Goal: Information Seeking & Learning: Learn about a topic

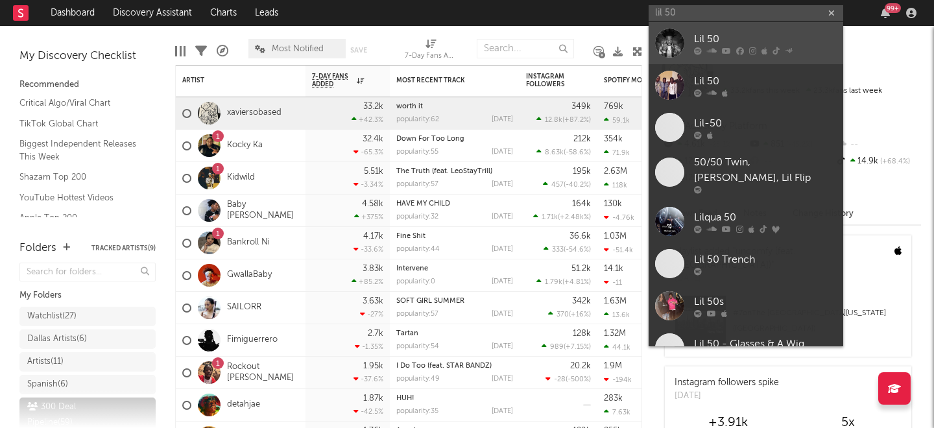
type input "lil 50"
click at [750, 41] on div "Lil 50" at bounding box center [765, 39] width 143 height 16
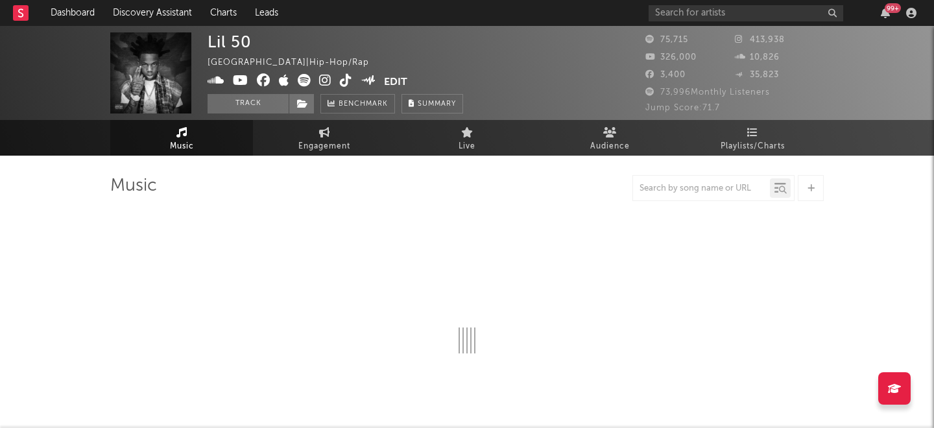
select select "6m"
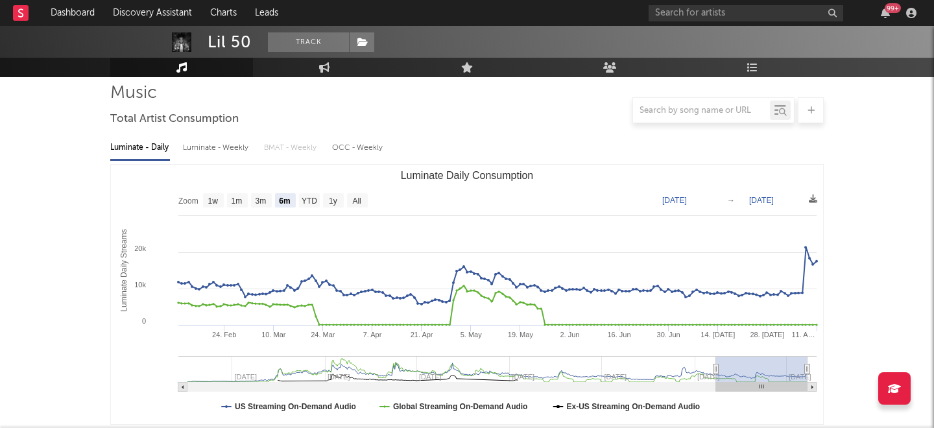
scroll to position [91, 0]
type input "[DATE]"
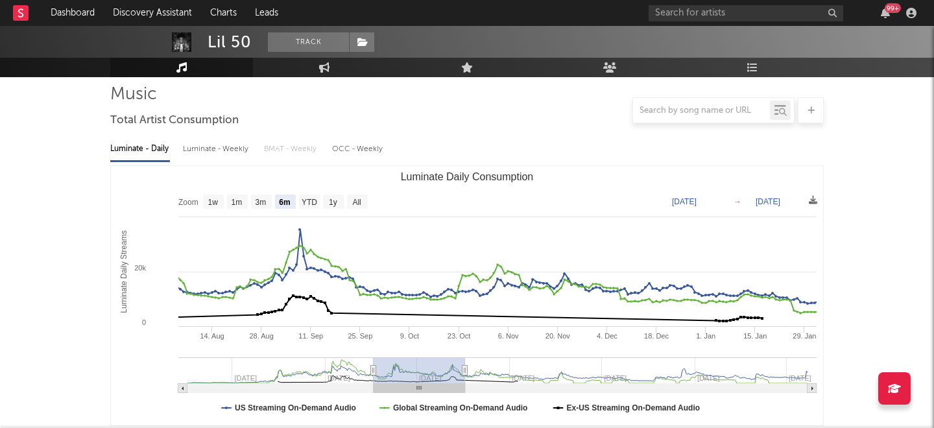
type input "[DATE]"
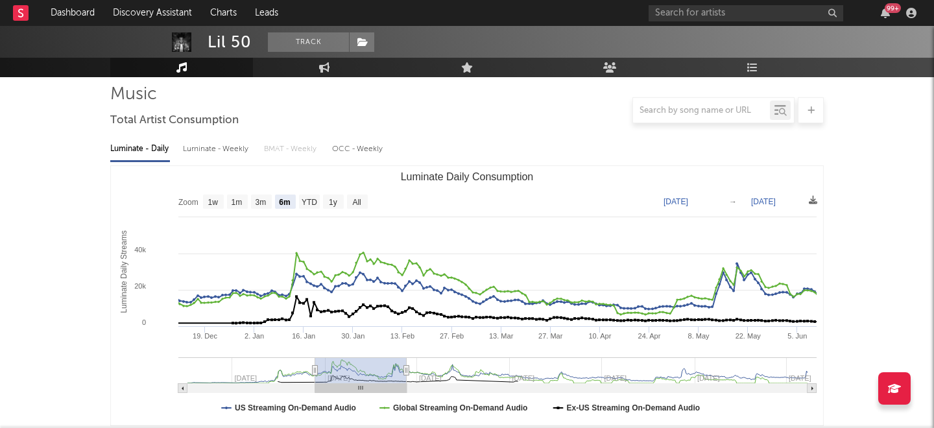
type input "[DATE]"
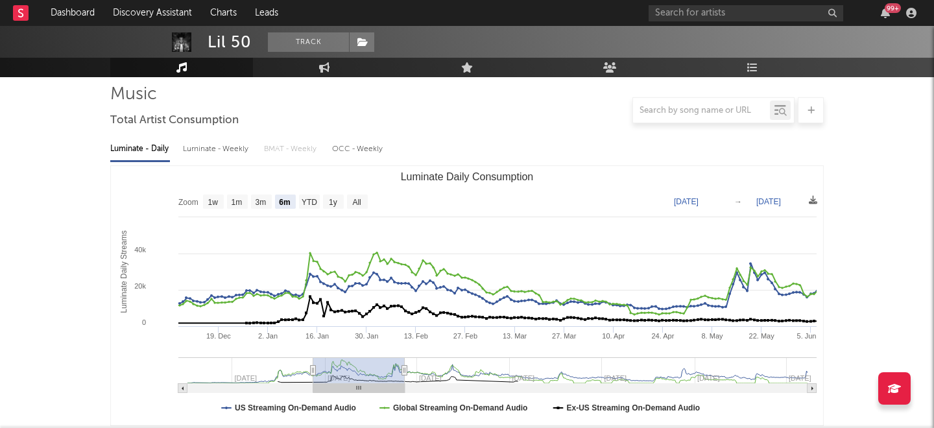
type input "[DATE]"
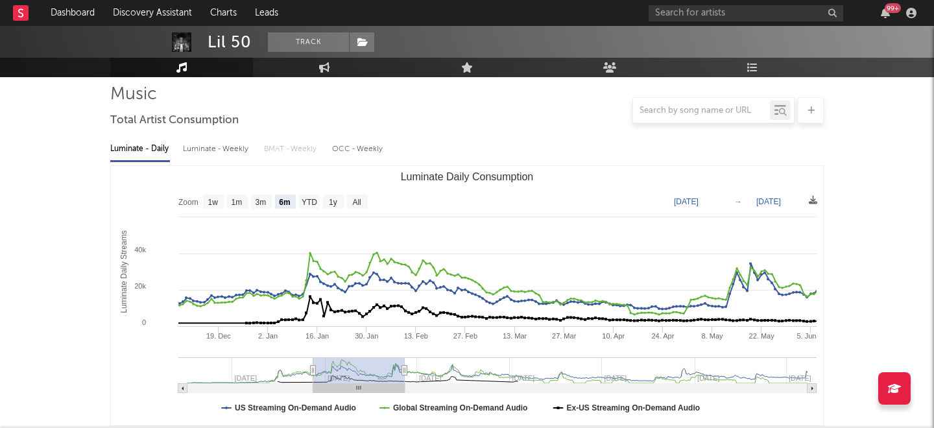
type input "[DATE]"
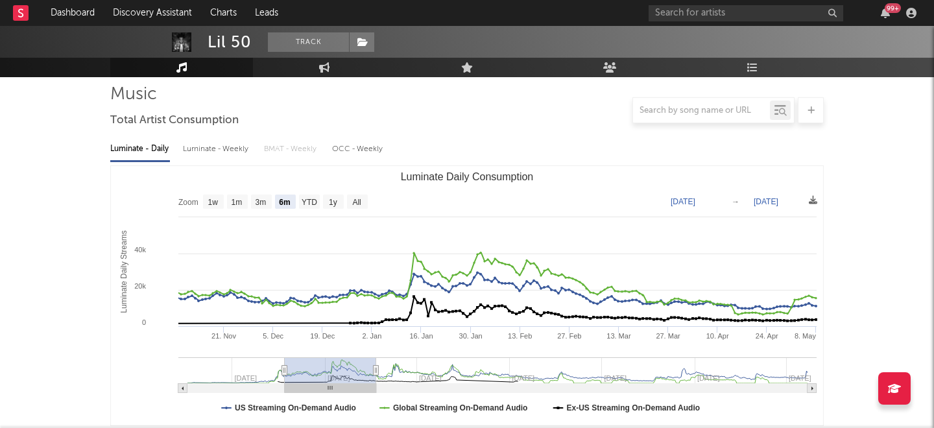
type input "[DATE]"
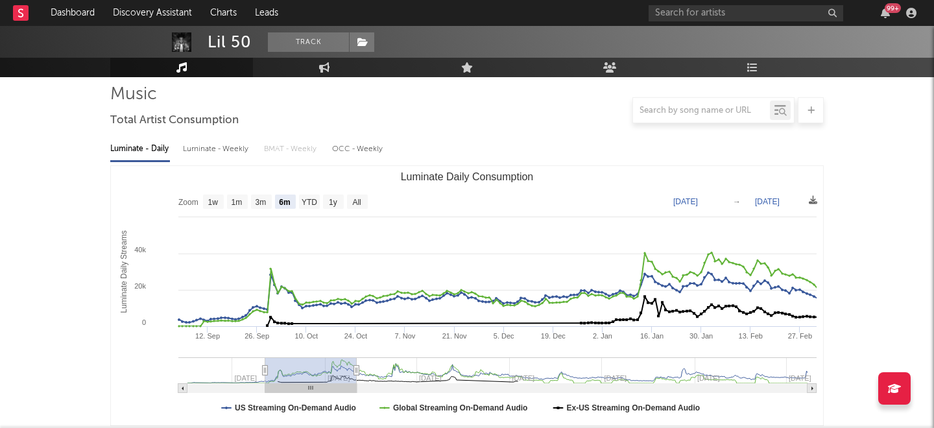
drag, startPoint x: 720, startPoint y: 372, endPoint x: 270, endPoint y: 379, distance: 450.6
click at [270, 379] on rect "Luminate Daily Consumption" at bounding box center [310, 370] width 91 height 26
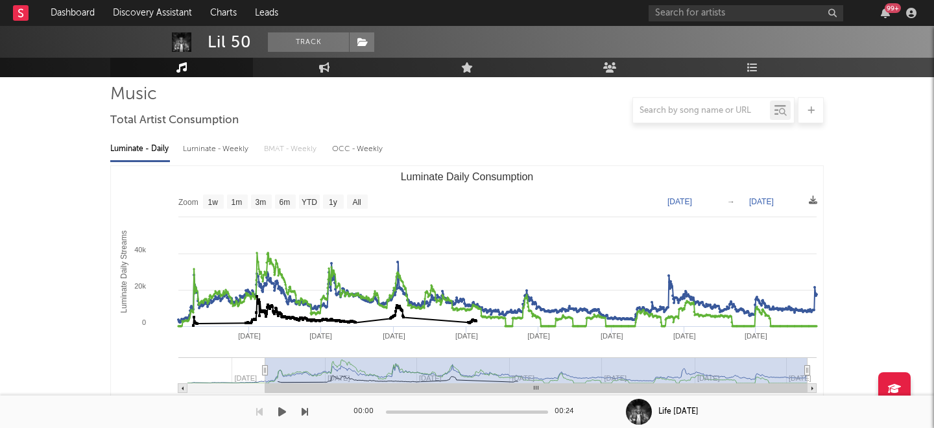
type input "[DATE]"
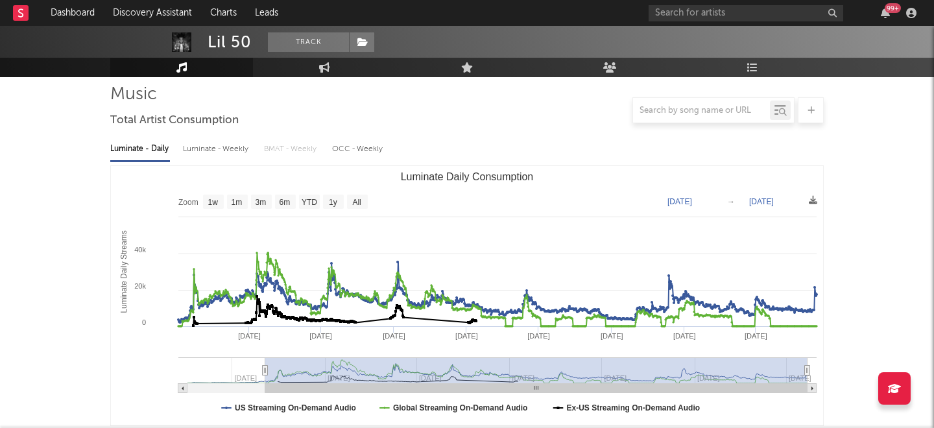
drag, startPoint x: 353, startPoint y: 373, endPoint x: 860, endPoint y: 382, distance: 506.4
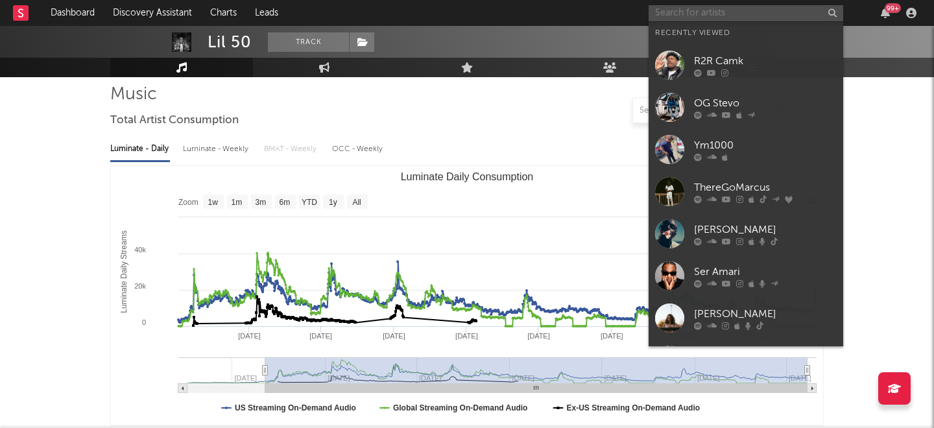
click at [668, 9] on input "text" at bounding box center [745, 13] width 194 height 16
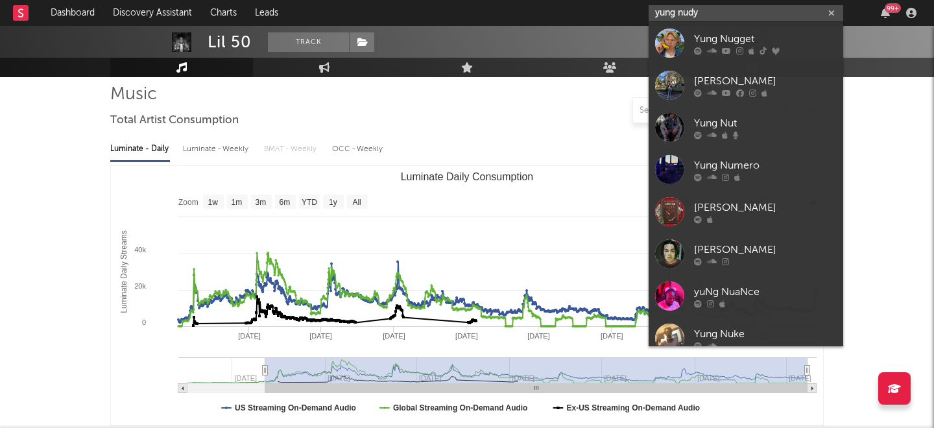
type input "yung nudy"
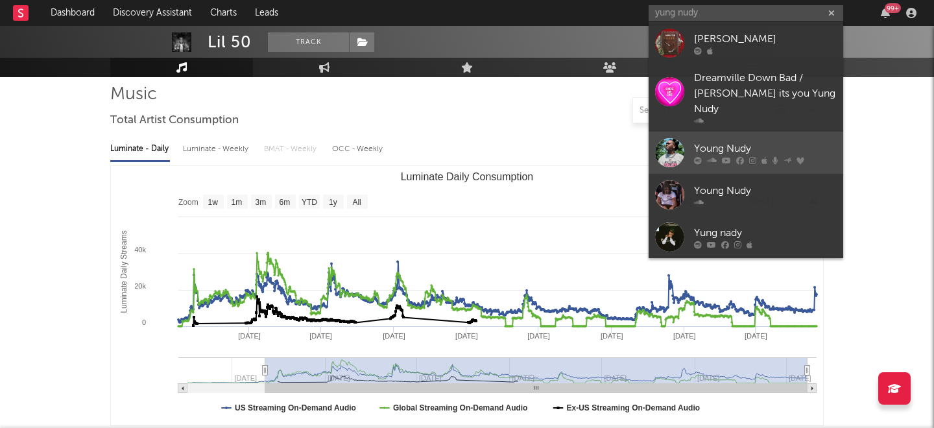
click at [697, 156] on icon at bounding box center [698, 160] width 8 height 8
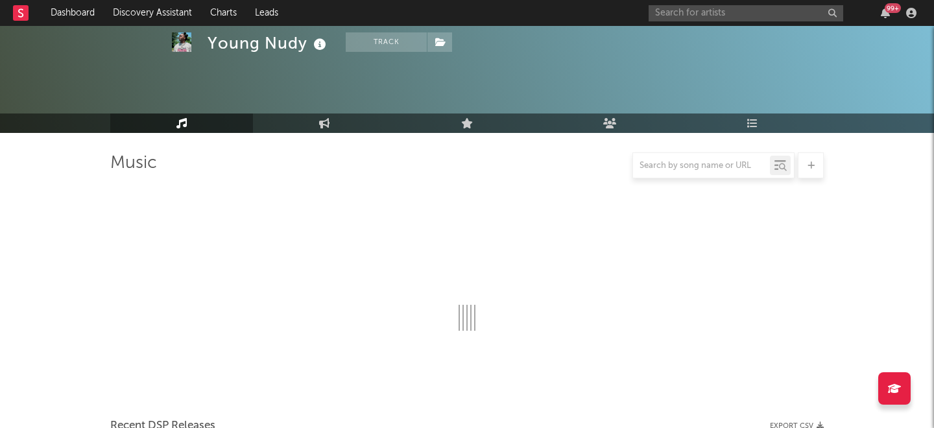
scroll to position [91, 0]
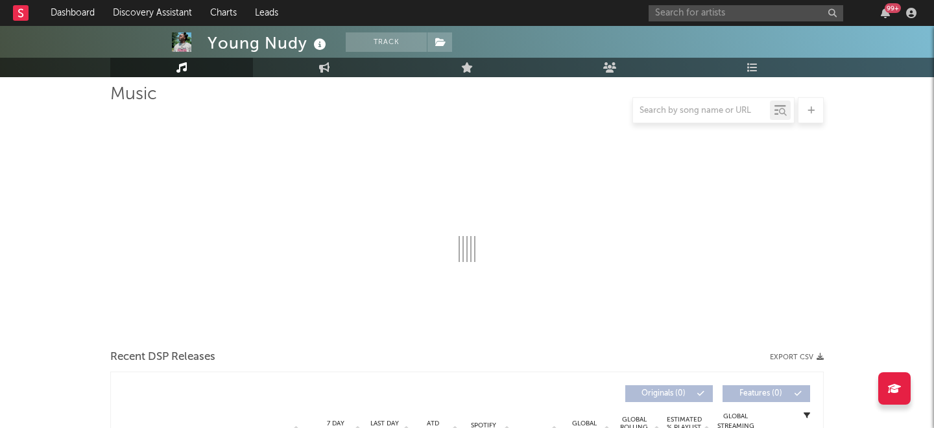
select select "6m"
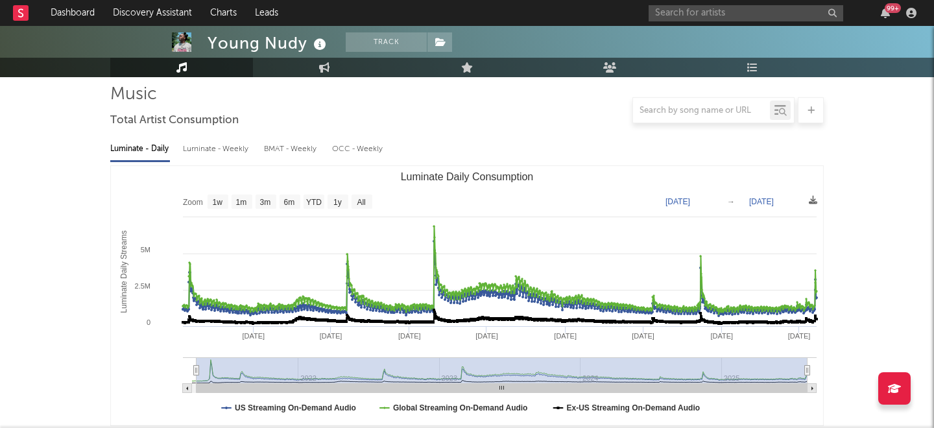
drag, startPoint x: 734, startPoint y: 366, endPoint x: 197, endPoint y: 354, distance: 536.9
click at [197, 354] on icon "Created with Highcharts 10.3.3 Luminate Daily Streams Luminate Daily Consumptio…" at bounding box center [467, 295] width 712 height 259
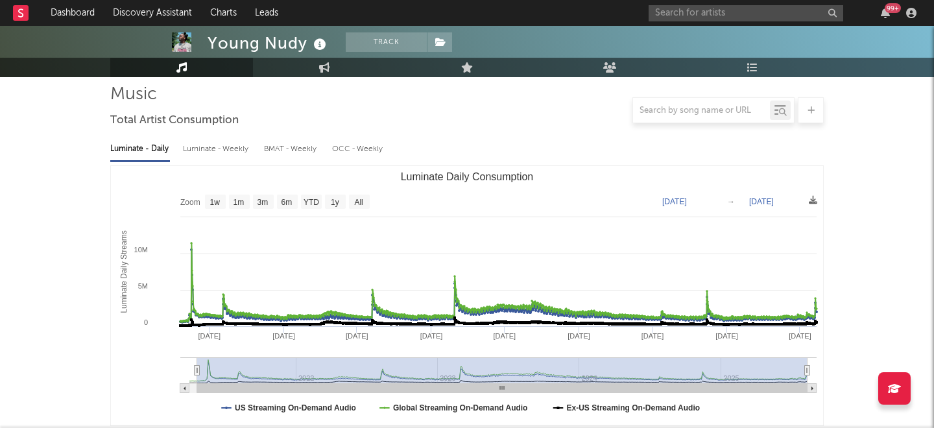
type input "[DATE]"
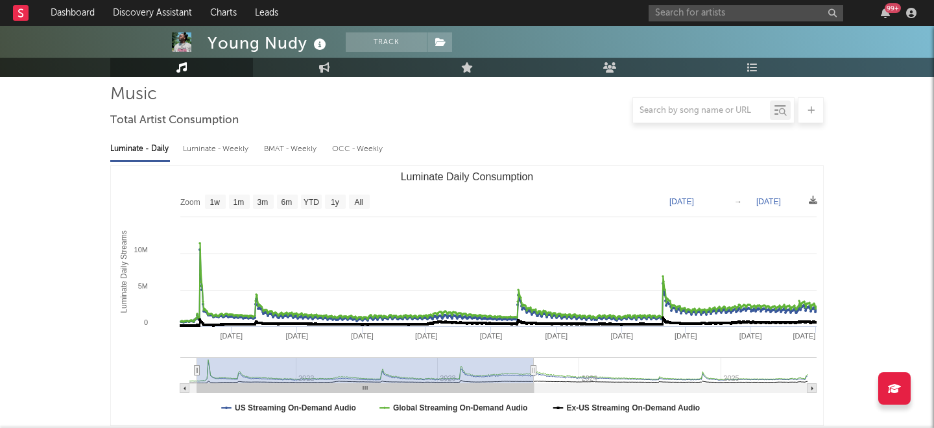
drag, startPoint x: 809, startPoint y: 368, endPoint x: 534, endPoint y: 369, distance: 275.5
click at [534, 369] on icon "Luminate Daily Consumption" at bounding box center [533, 371] width 5 height 10
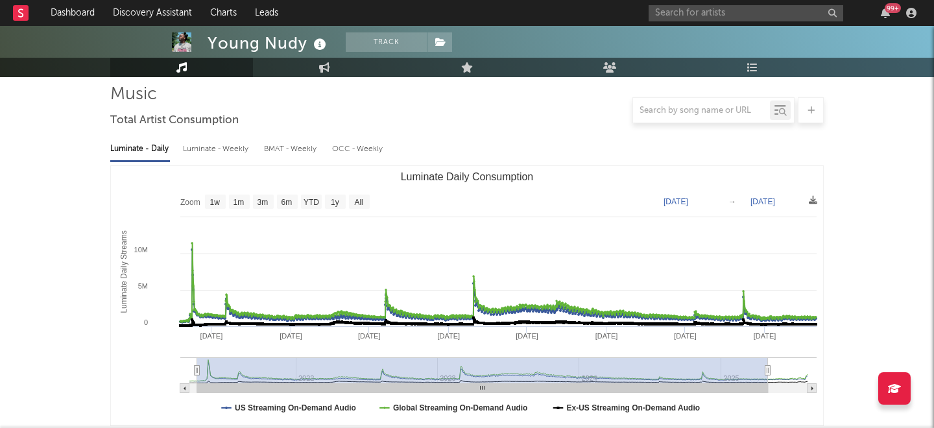
drag, startPoint x: 534, startPoint y: 369, endPoint x: 768, endPoint y: 355, distance: 234.5
click at [768, 355] on icon "Created with Highcharts 10.3.3 Luminate Daily Streams Luminate Daily Consumptio…" at bounding box center [467, 295] width 712 height 259
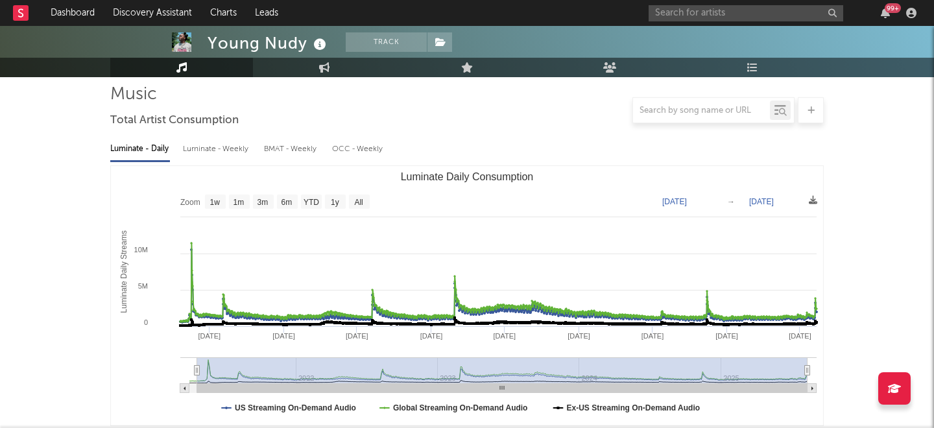
type input "[DATE]"
drag, startPoint x: 766, startPoint y: 371, endPoint x: 842, endPoint y: 370, distance: 76.5
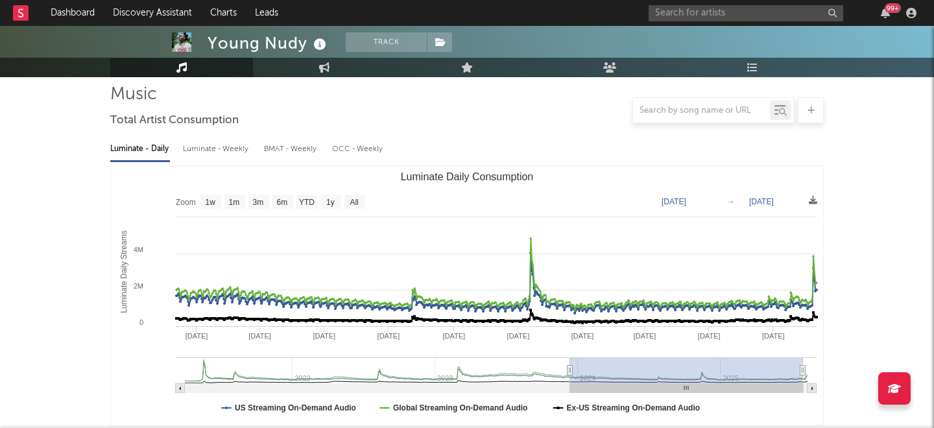
drag, startPoint x: 196, startPoint y: 367, endPoint x: 570, endPoint y: 364, distance: 373.4
click at [570, 364] on g "Luminate Daily Consumption" at bounding box center [496, 375] width 641 height 36
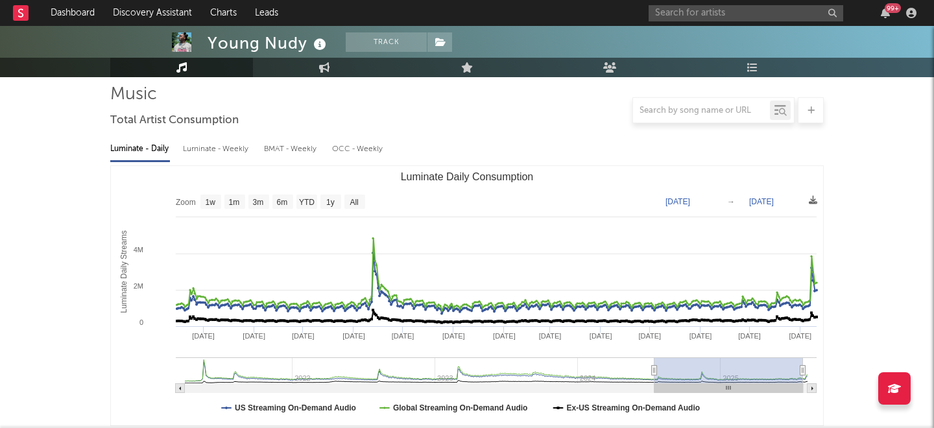
type input "[DATE]"
drag, startPoint x: 570, startPoint y: 365, endPoint x: 654, endPoint y: 371, distance: 84.5
click at [654, 371] on icon "Luminate Daily Consumption" at bounding box center [654, 371] width 5 height 10
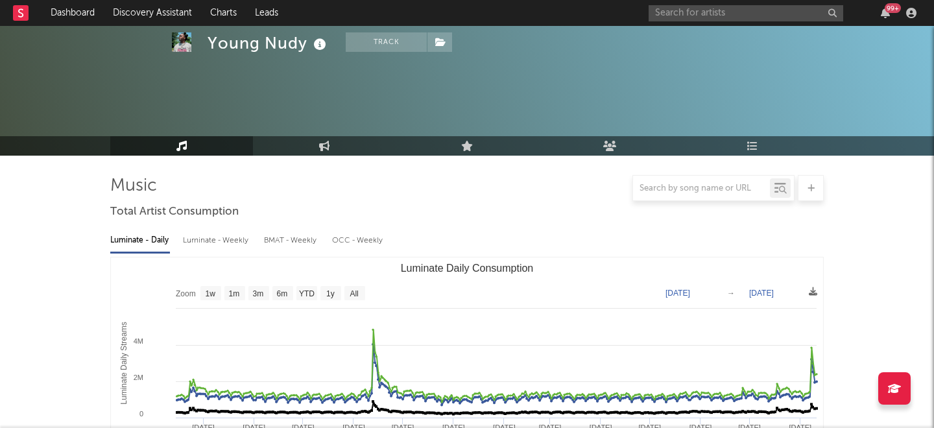
select select "6m"
